Goal: Find specific page/section: Find specific page/section

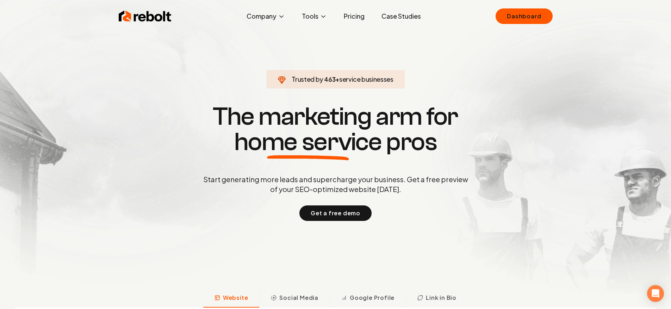
click at [498, 10] on ul "Dashboard" at bounding box center [524, 16] width 57 height 16
click at [501, 11] on link "Dashboard" at bounding box center [524, 16] width 57 height 16
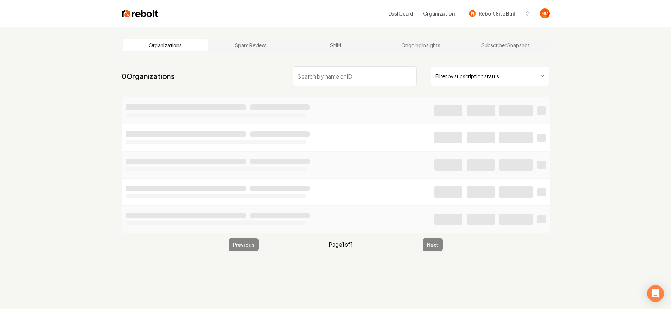
click at [340, 74] on input "search" at bounding box center [355, 76] width 124 height 20
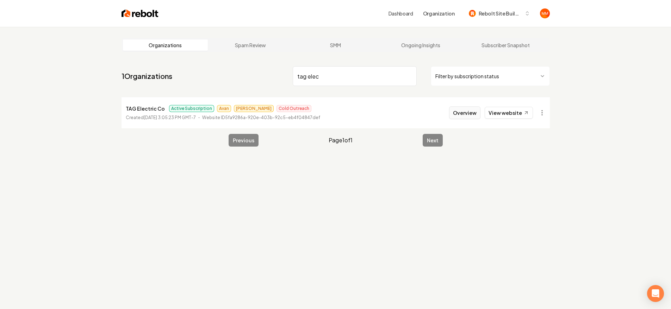
type input "tag elec"
click at [474, 110] on button "Overview" at bounding box center [464, 112] width 31 height 13
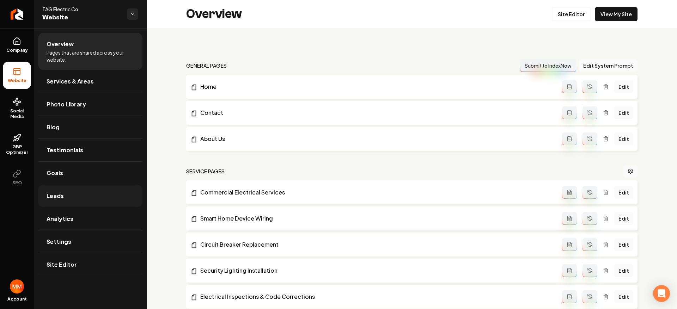
click at [110, 197] on link "Leads" at bounding box center [90, 196] width 104 height 23
